Goal: Task Accomplishment & Management: Manage account settings

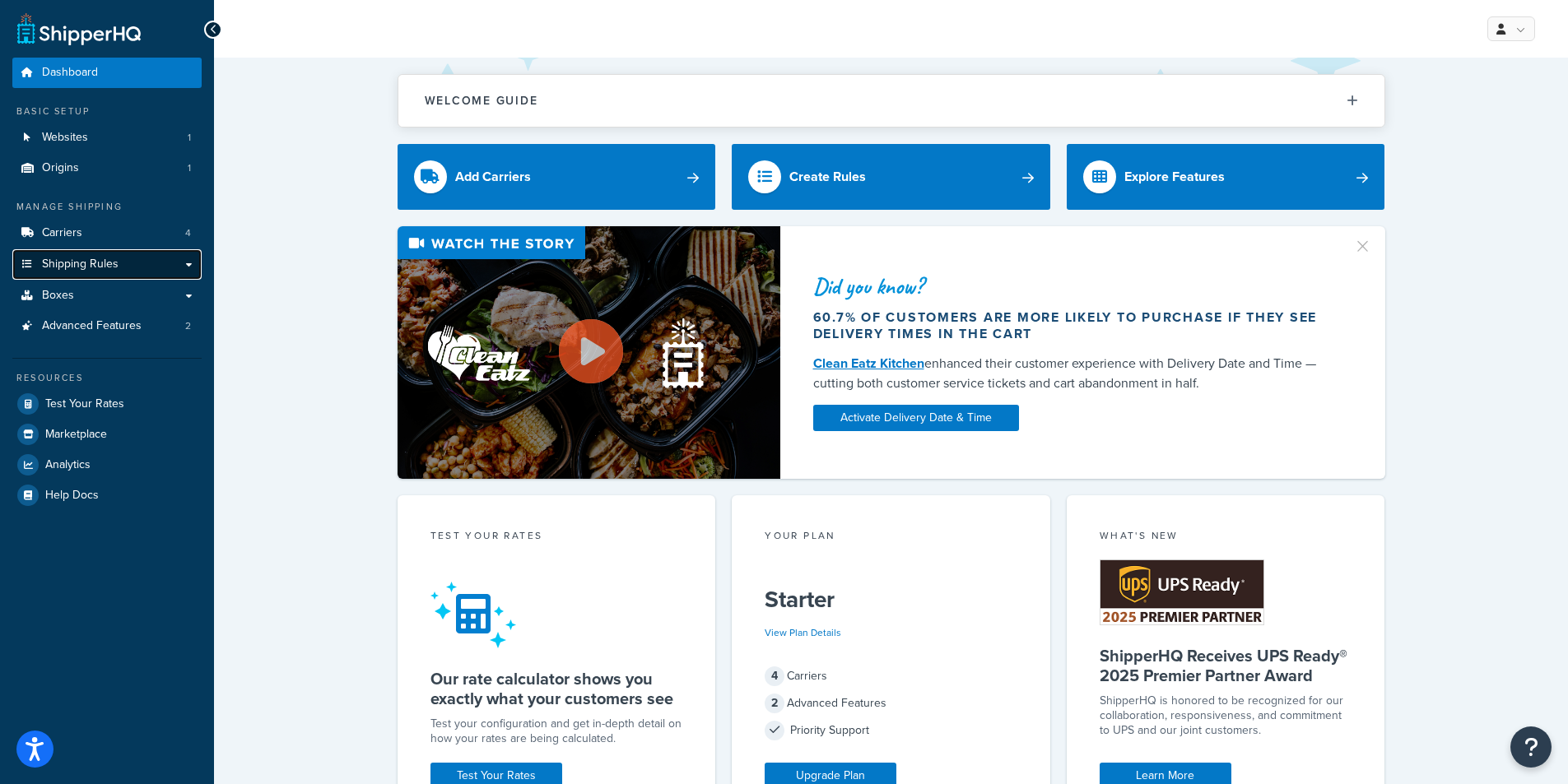
click at [85, 266] on span "Shipping Rules" at bounding box center [80, 264] width 76 height 14
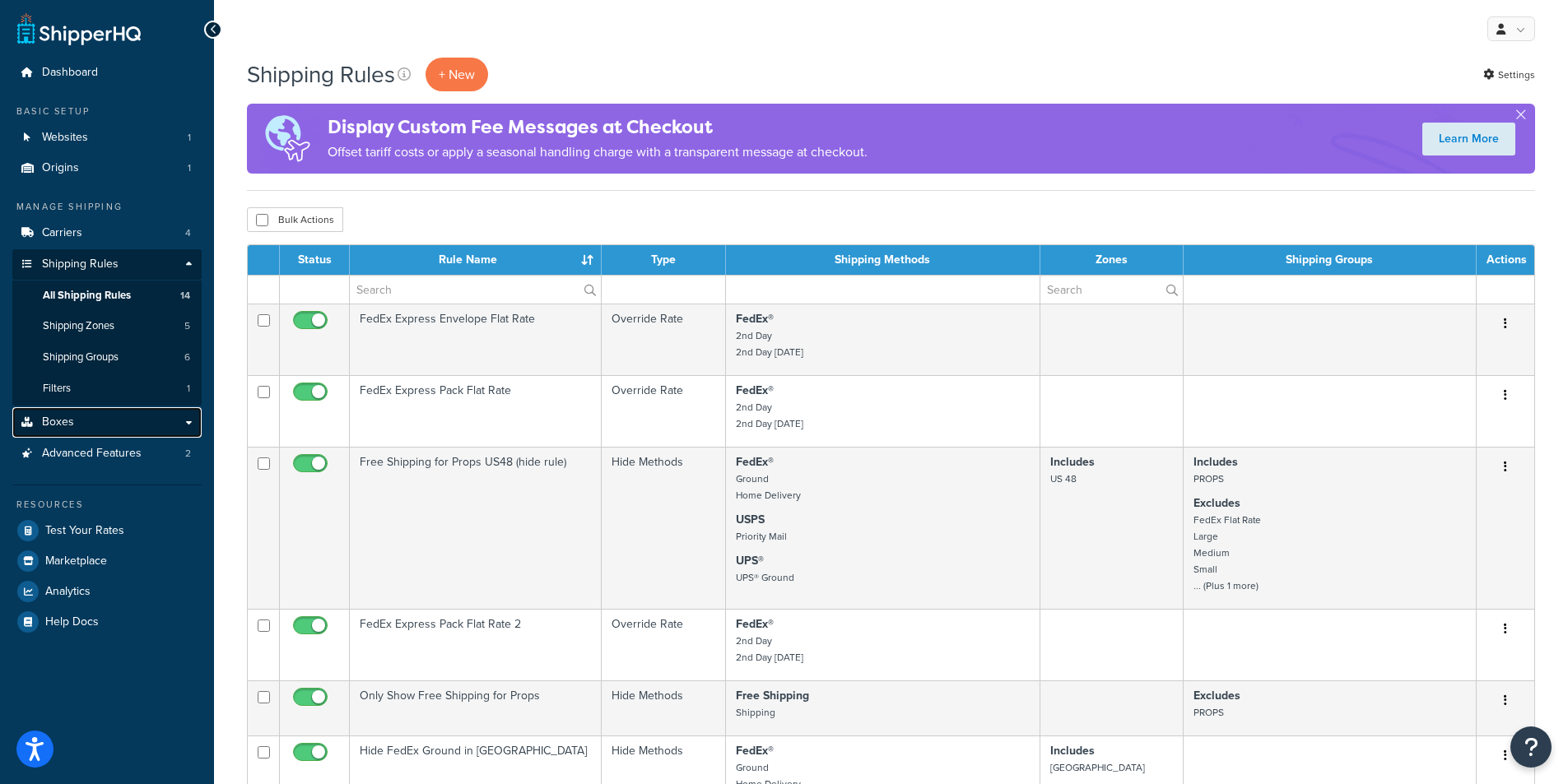
click at [62, 418] on span "Boxes" at bounding box center [58, 422] width 32 height 14
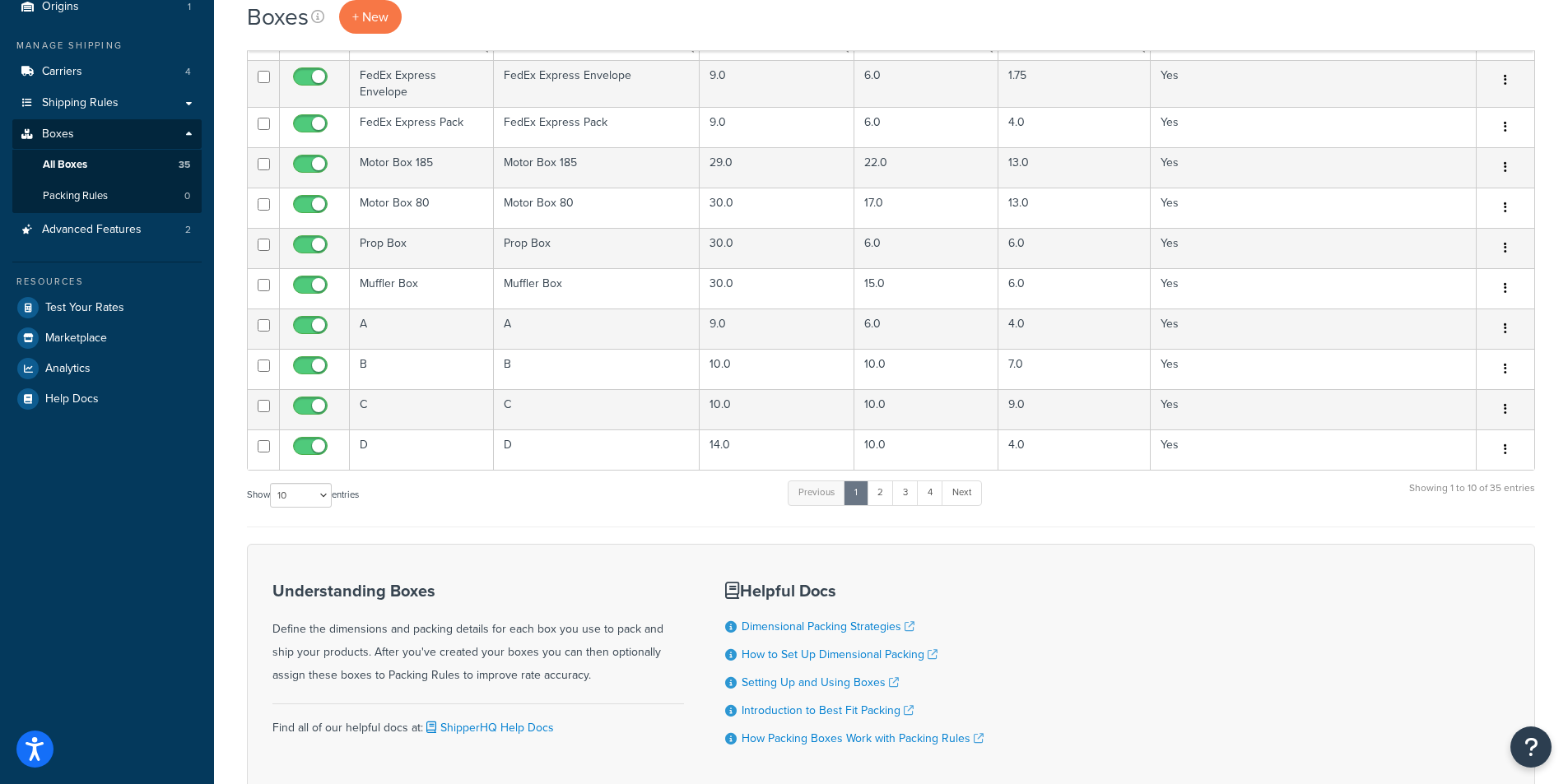
scroll to position [165, 0]
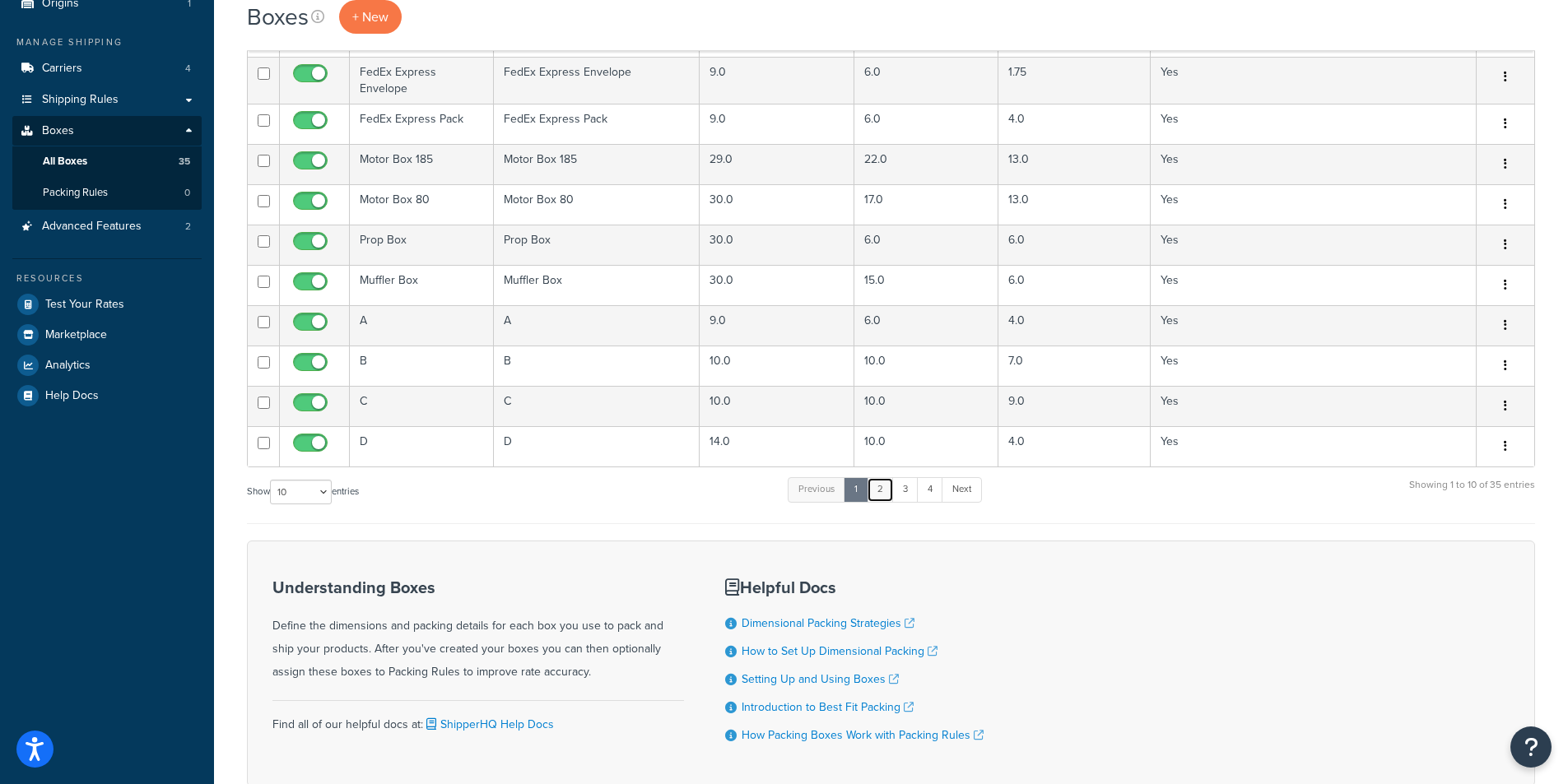
click at [885, 496] on link "2" at bounding box center [880, 490] width 27 height 25
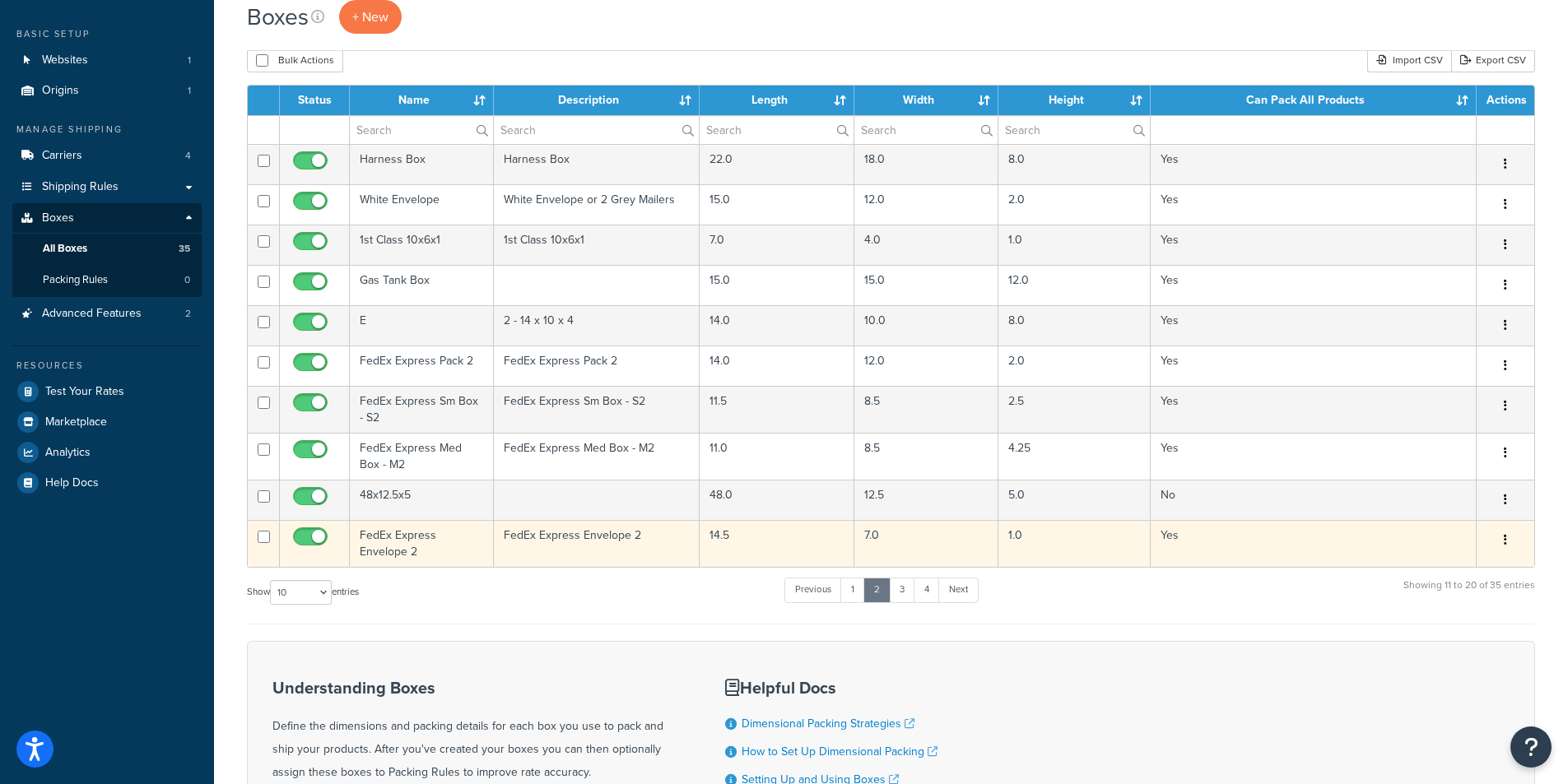
scroll to position [0, 0]
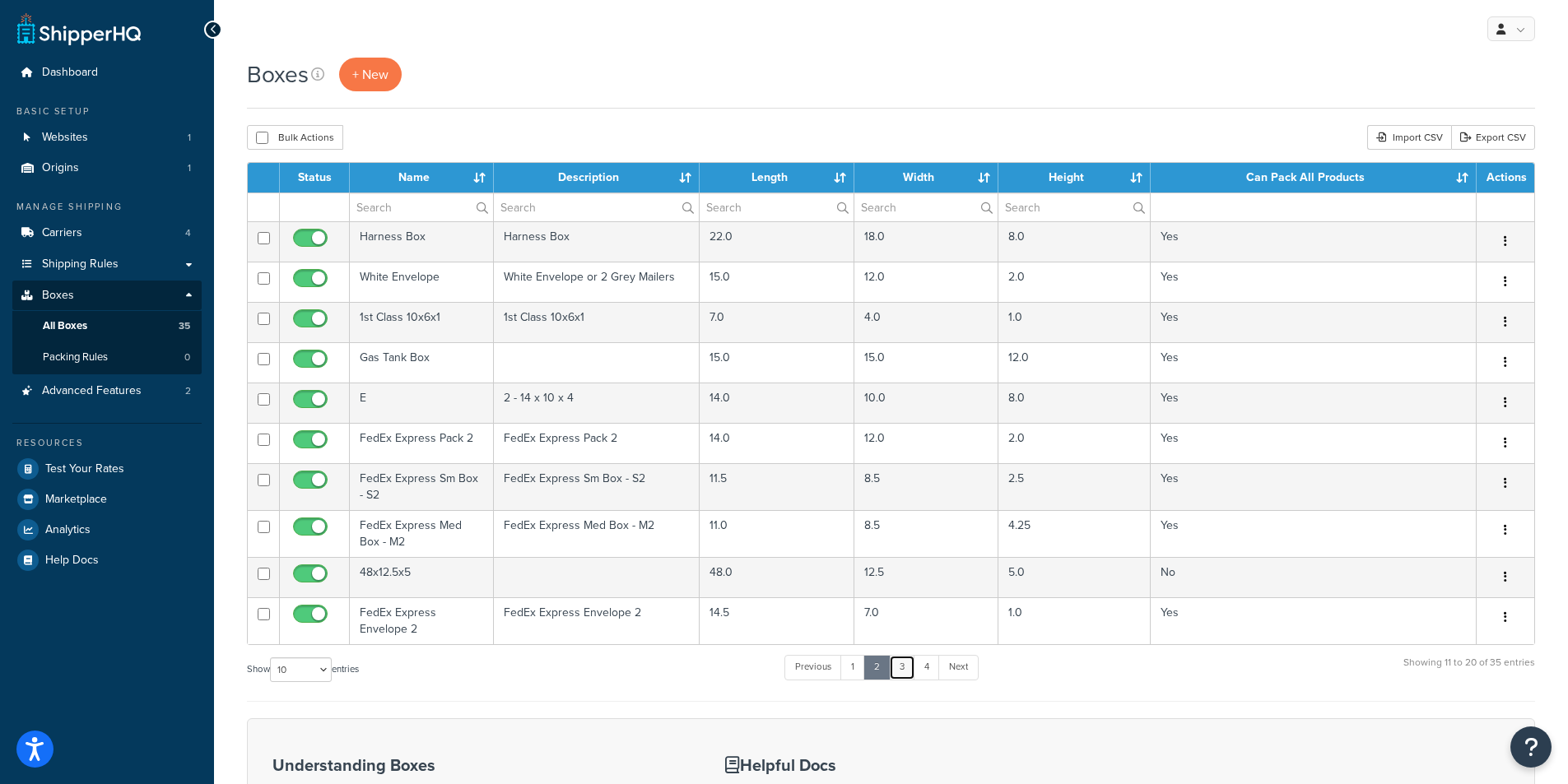
click at [912, 670] on link "3" at bounding box center [902, 668] width 26 height 25
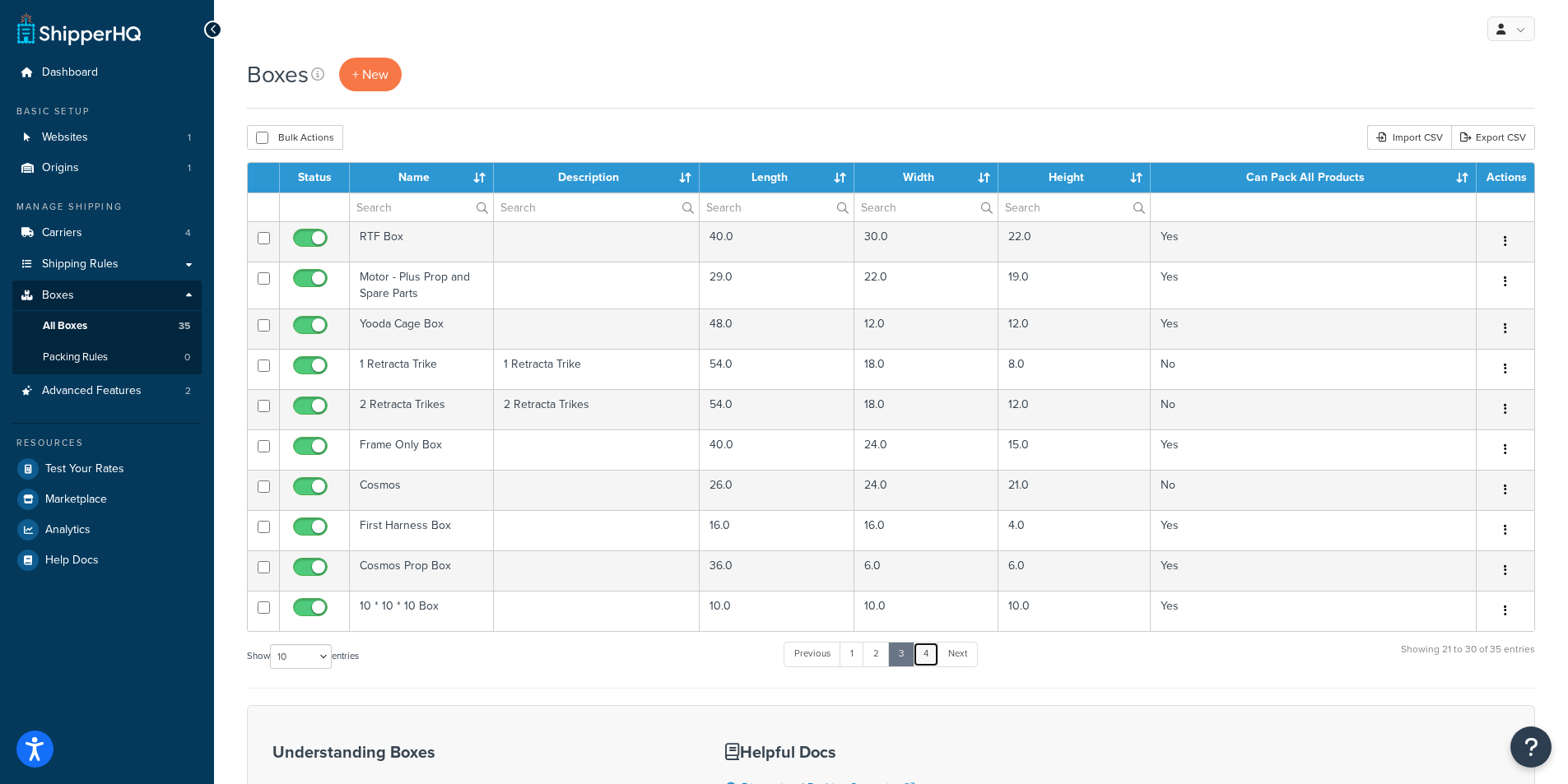
click at [930, 659] on link "4" at bounding box center [926, 654] width 26 height 25
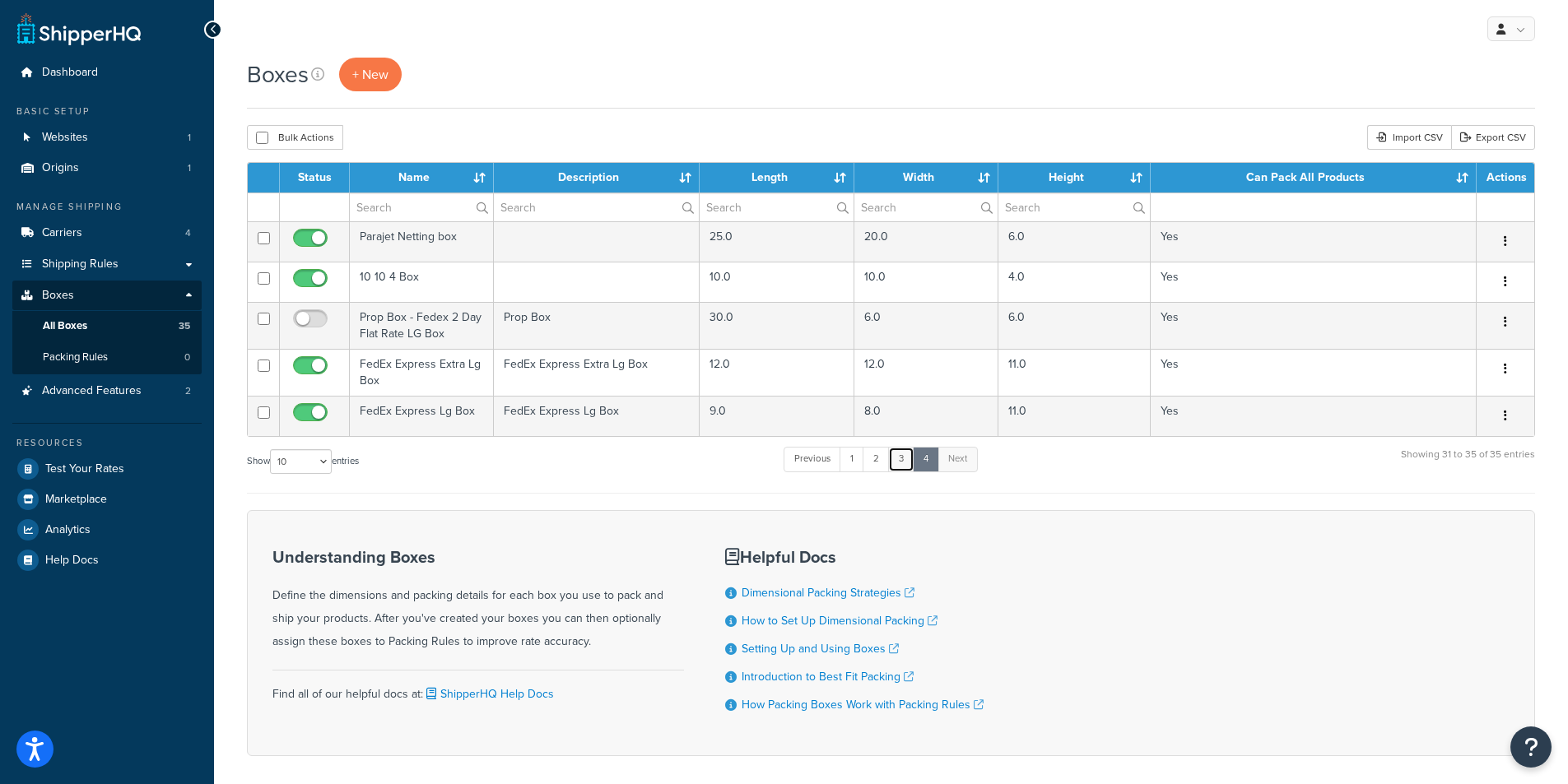
click at [903, 462] on link "3" at bounding box center [901, 459] width 26 height 25
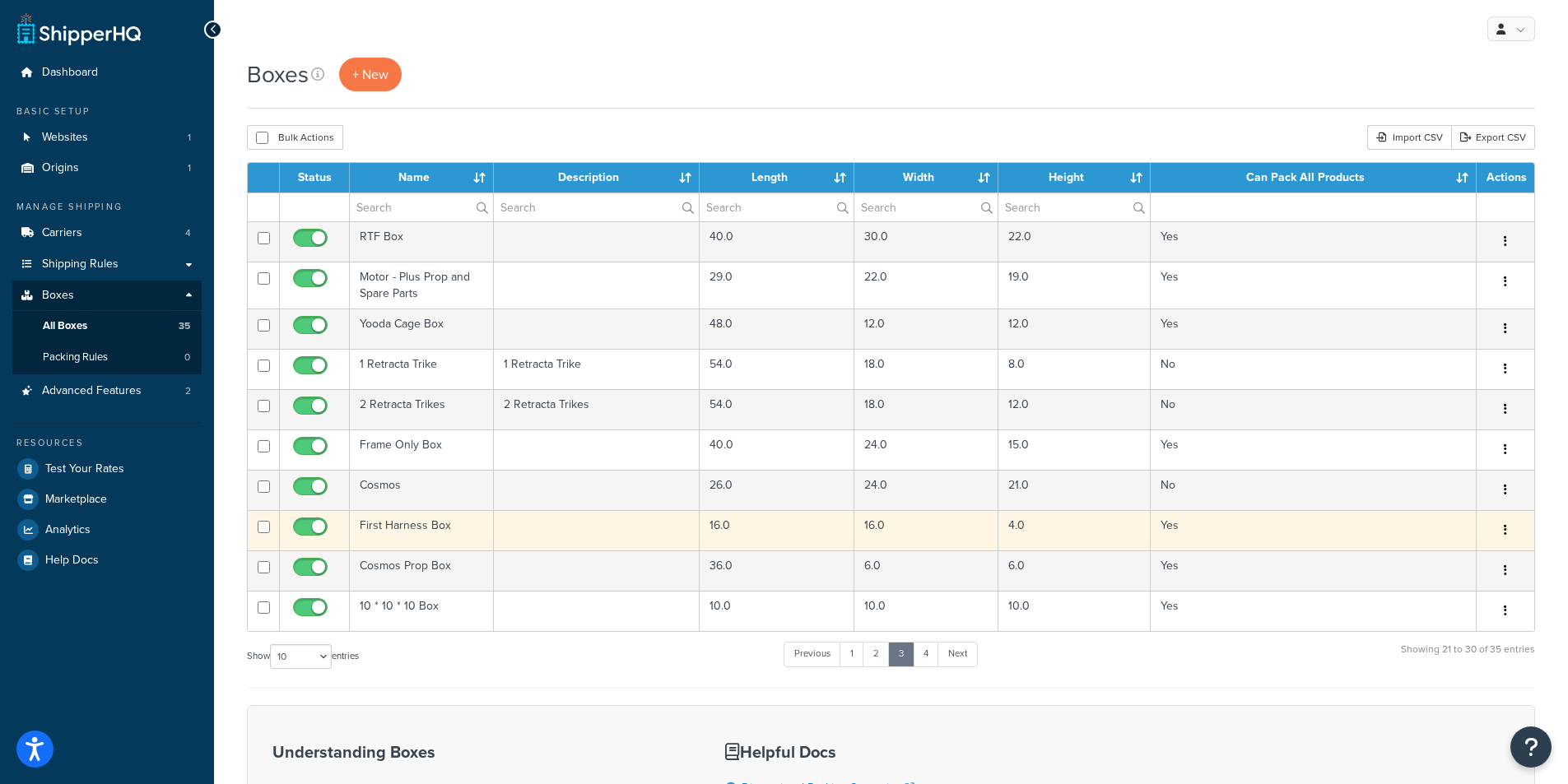
click at [426, 524] on td "First Harness Box" at bounding box center [422, 530] width 144 height 40
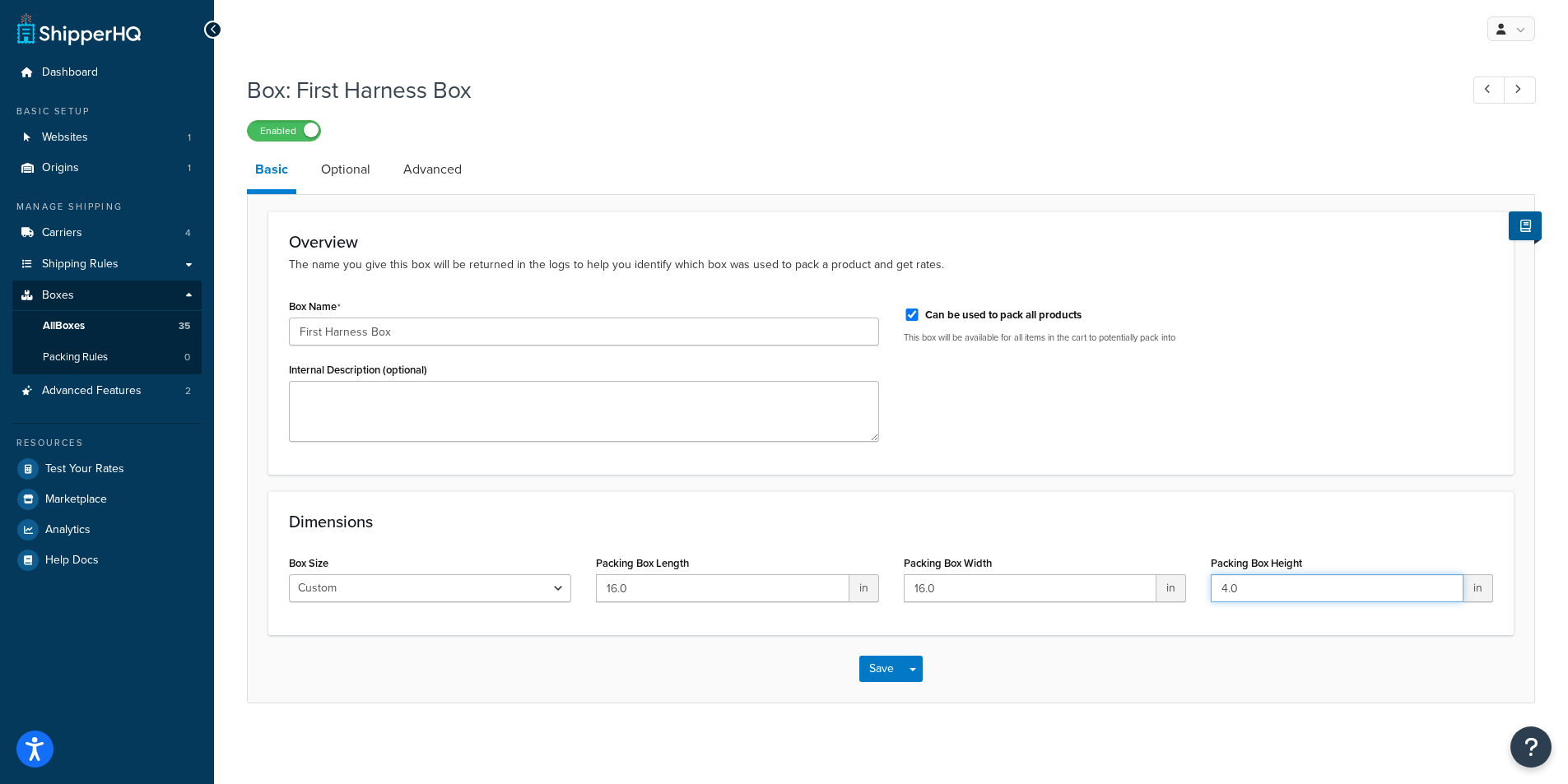
drag, startPoint x: 1267, startPoint y: 589, endPoint x: 1180, endPoint y: 592, distance: 87.1
click at [1180, 595] on div "Box Size Custom USPS Small Flat Box USPS Medium Flat Box USPS Large Flat Box US…" at bounding box center [891, 583] width 1229 height 63
type input "6"
click at [1166, 615] on div "Packing Box Width 16.0 in" at bounding box center [1045, 583] width 307 height 63
click at [343, 163] on link "Optional" at bounding box center [345, 169] width 66 height 39
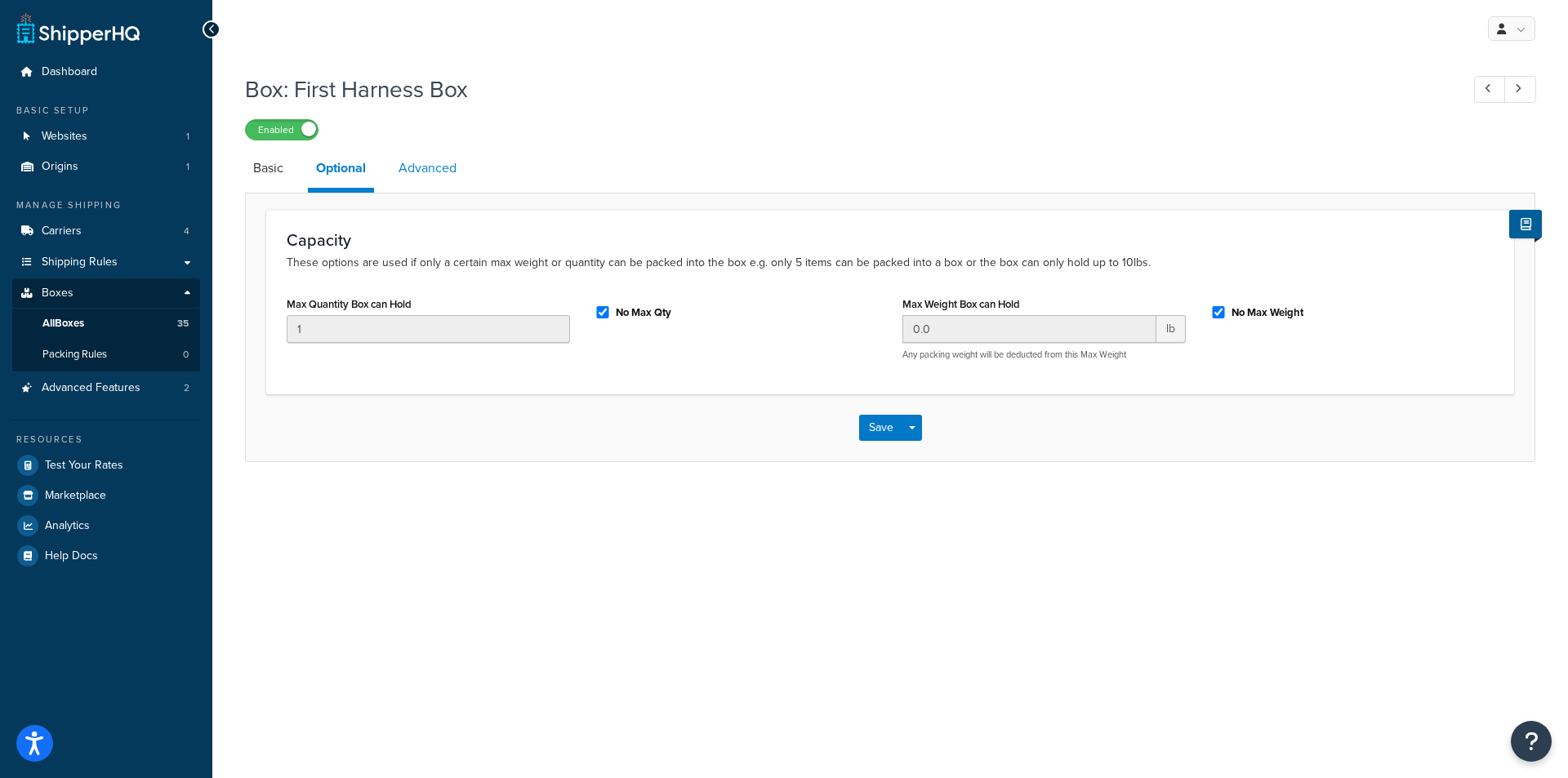
click at [446, 169] on link "Advanced" at bounding box center [427, 168] width 74 height 39
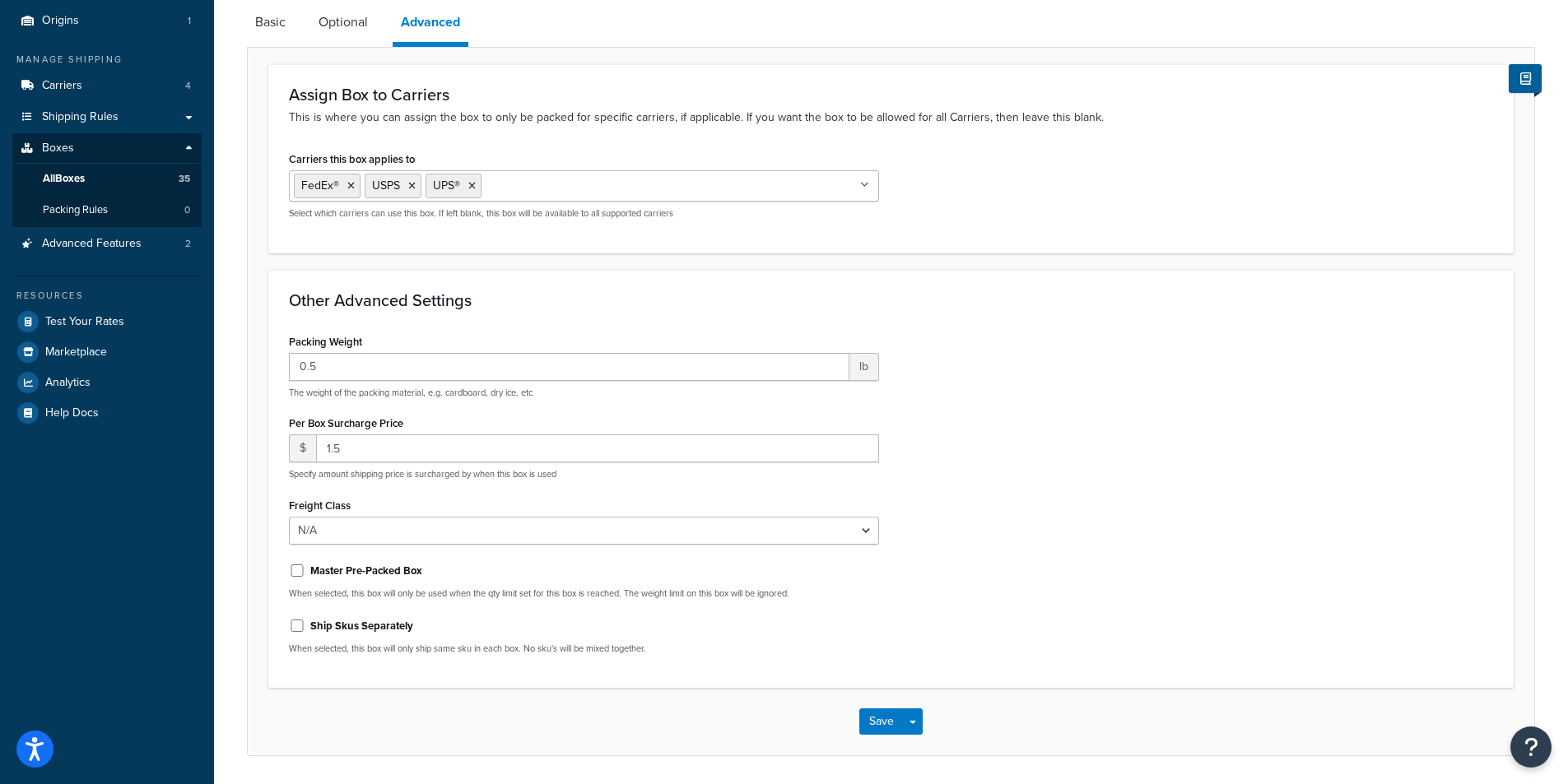
scroll to position [165, 0]
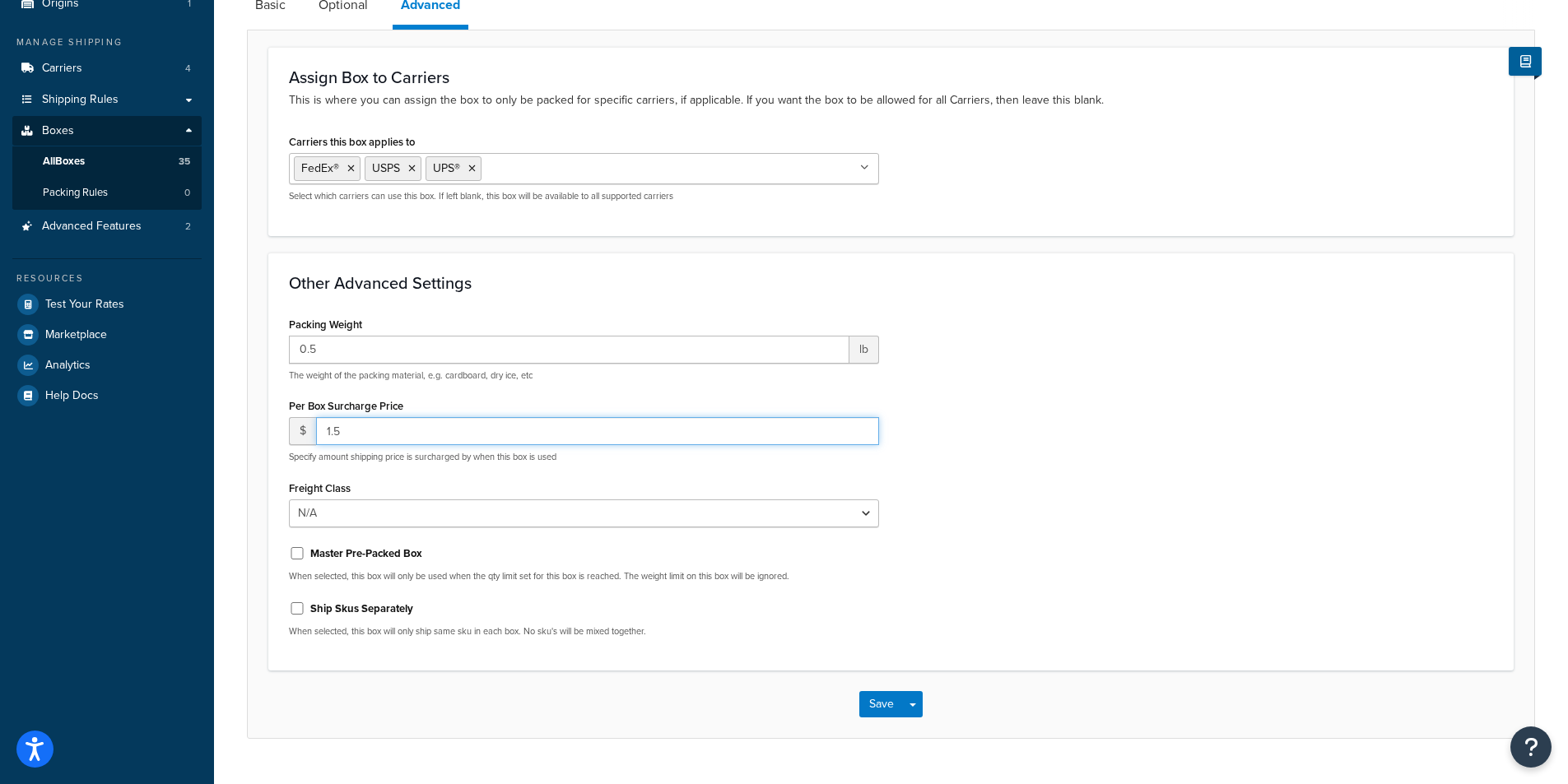
drag, startPoint x: 324, startPoint y: 433, endPoint x: 360, endPoint y: 430, distance: 36.1
click at [358, 430] on input "1.5" at bounding box center [597, 431] width 563 height 28
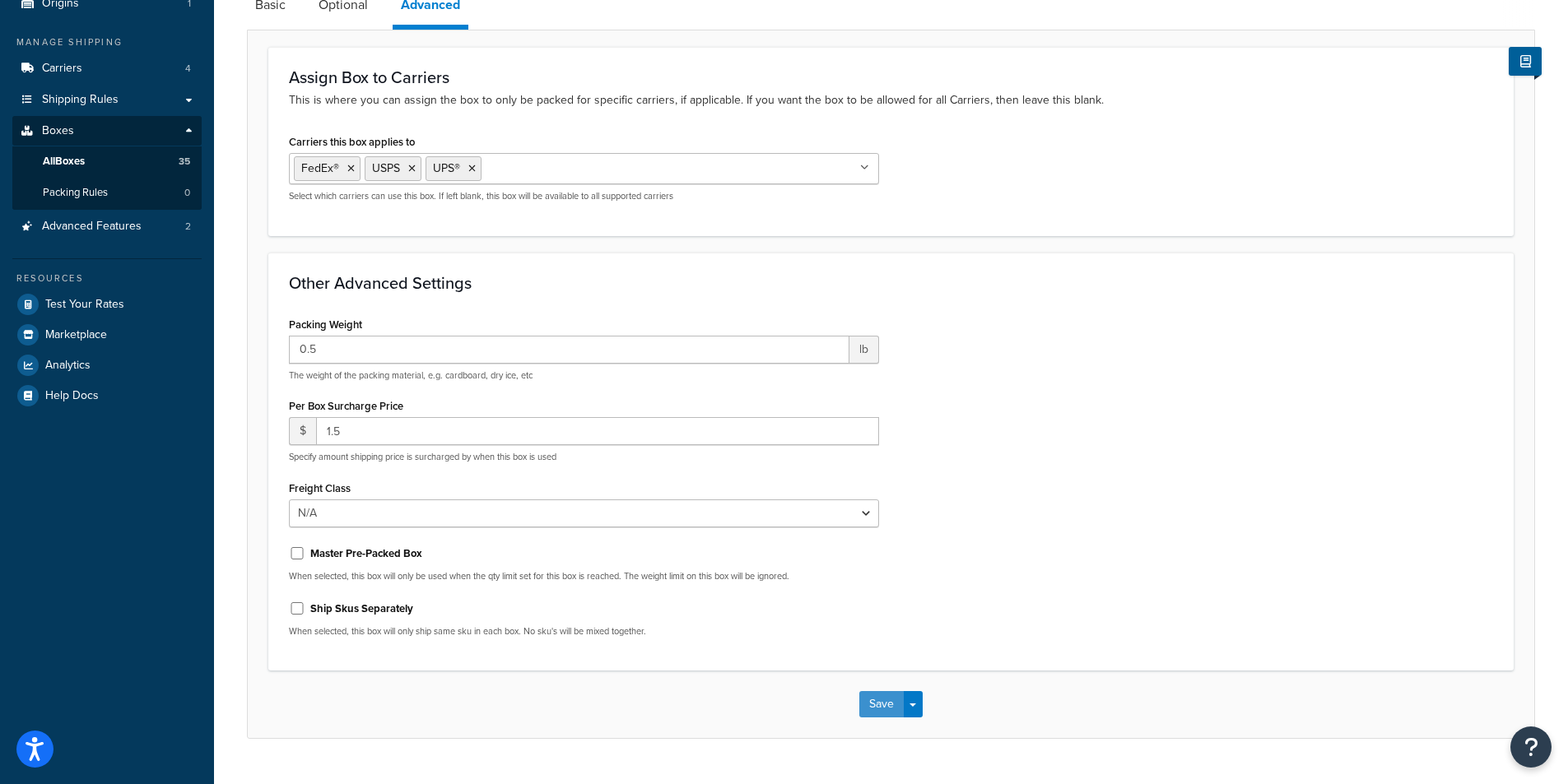
drag, startPoint x: 872, startPoint y: 705, endPoint x: 704, endPoint y: 634, distance: 182.4
click at [872, 704] on button "Save" at bounding box center [882, 704] width 45 height 26
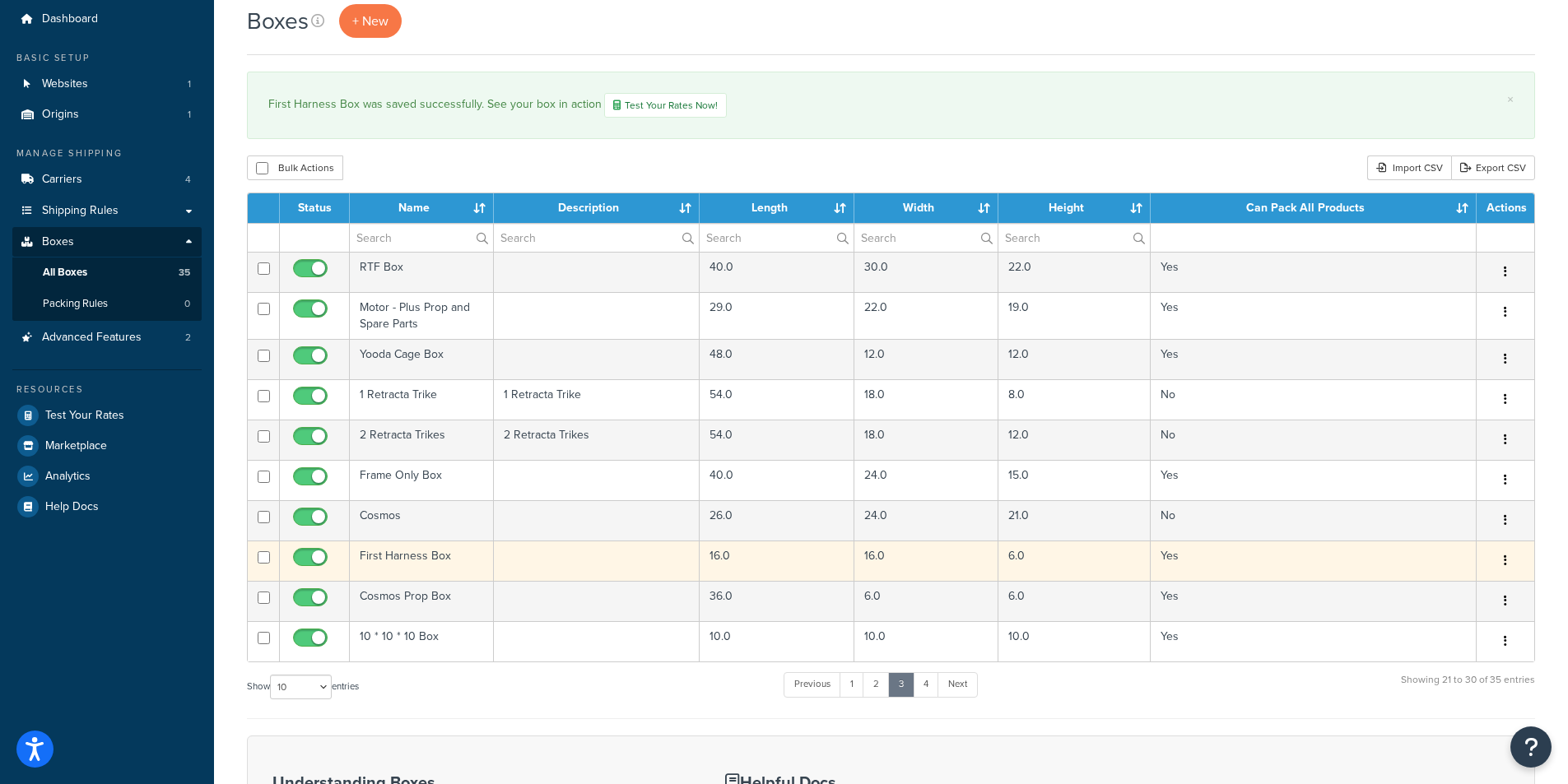
scroll to position [82, 0]
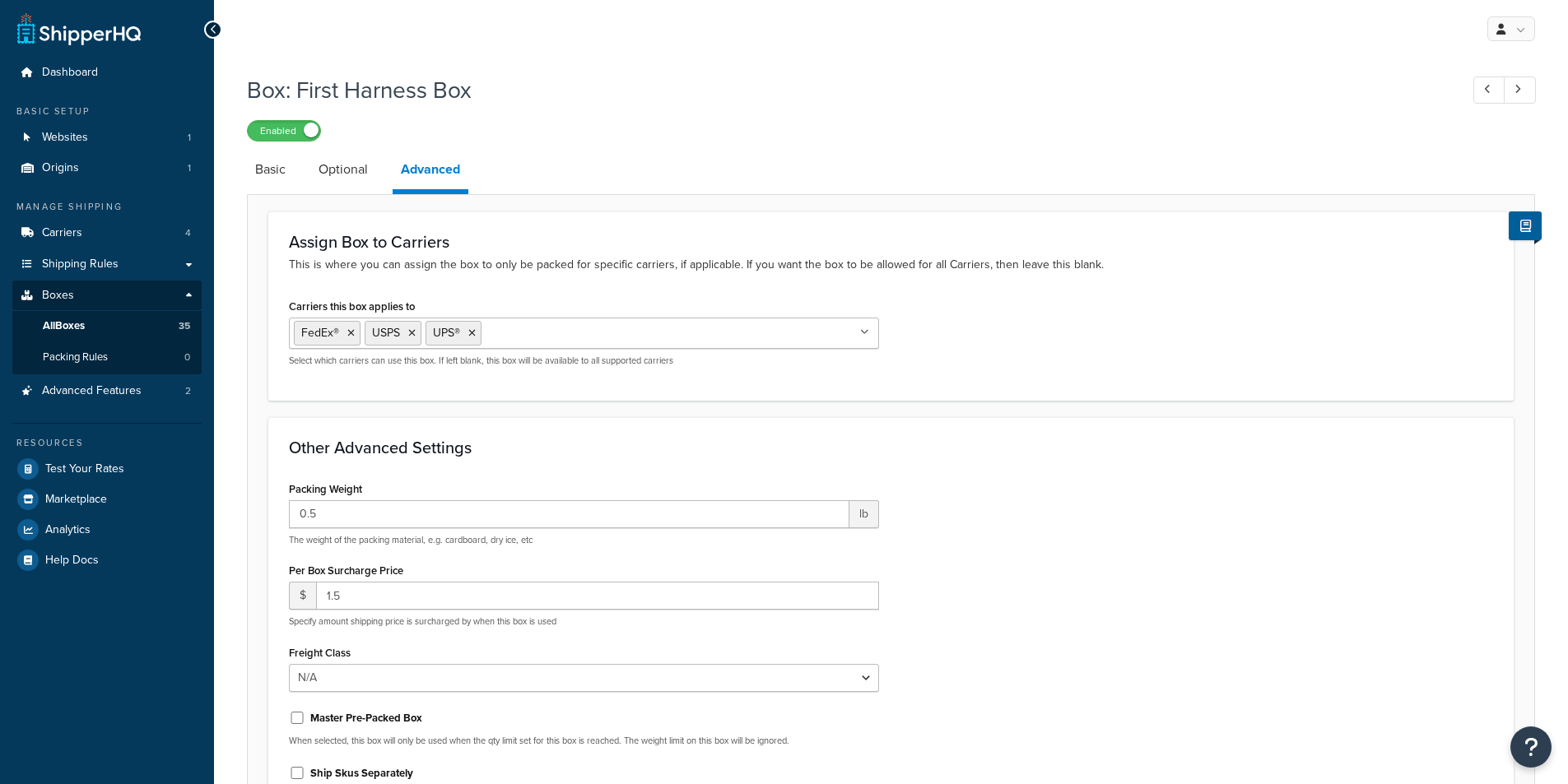
click at [209, 29] on div at bounding box center [212, 29] width 18 height 18
click at [212, 29] on icon at bounding box center [213, 30] width 7 height 11
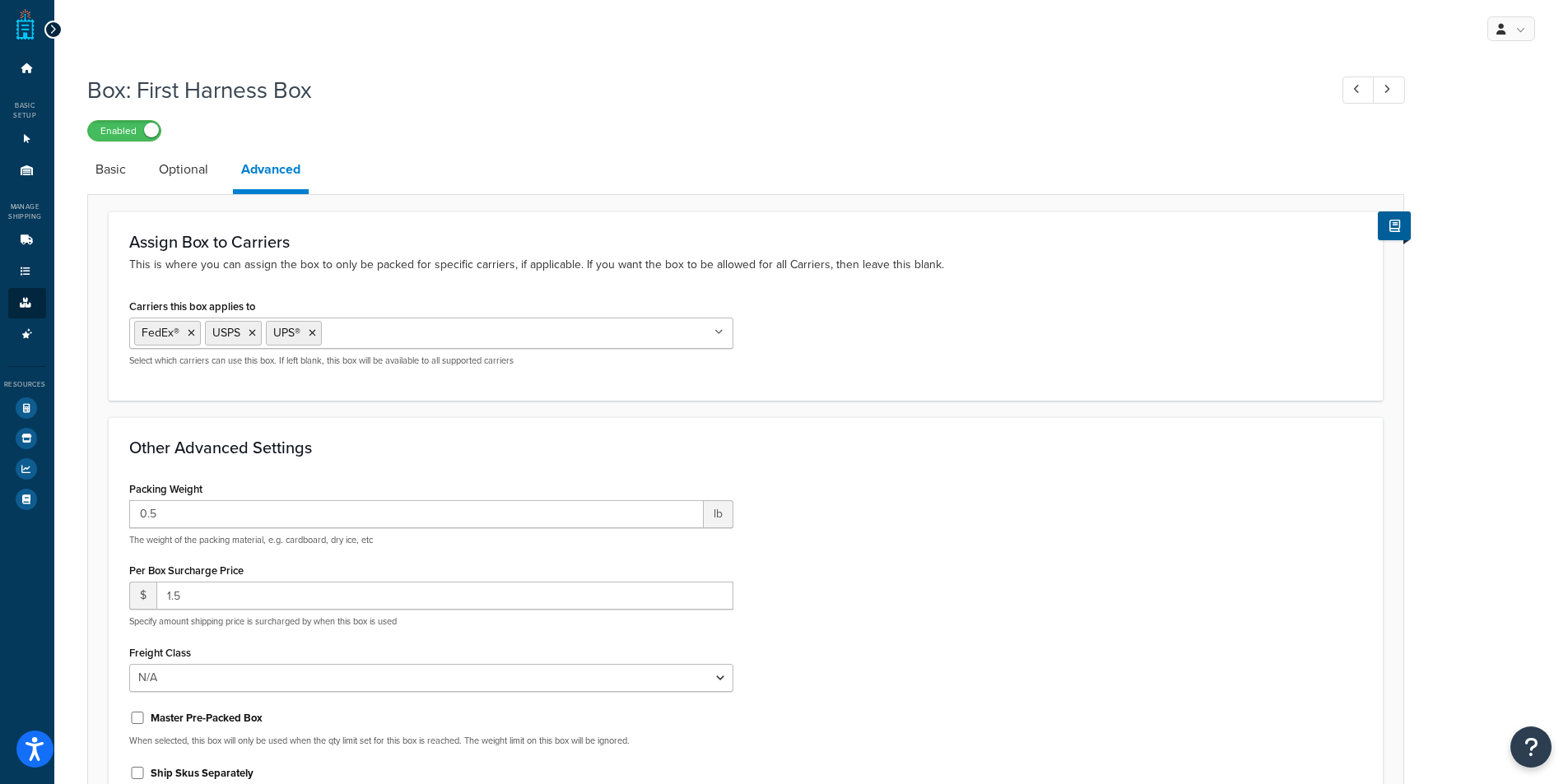
click at [54, 27] on icon at bounding box center [53, 30] width 7 height 11
